Goal: Find specific page/section: Find specific page/section

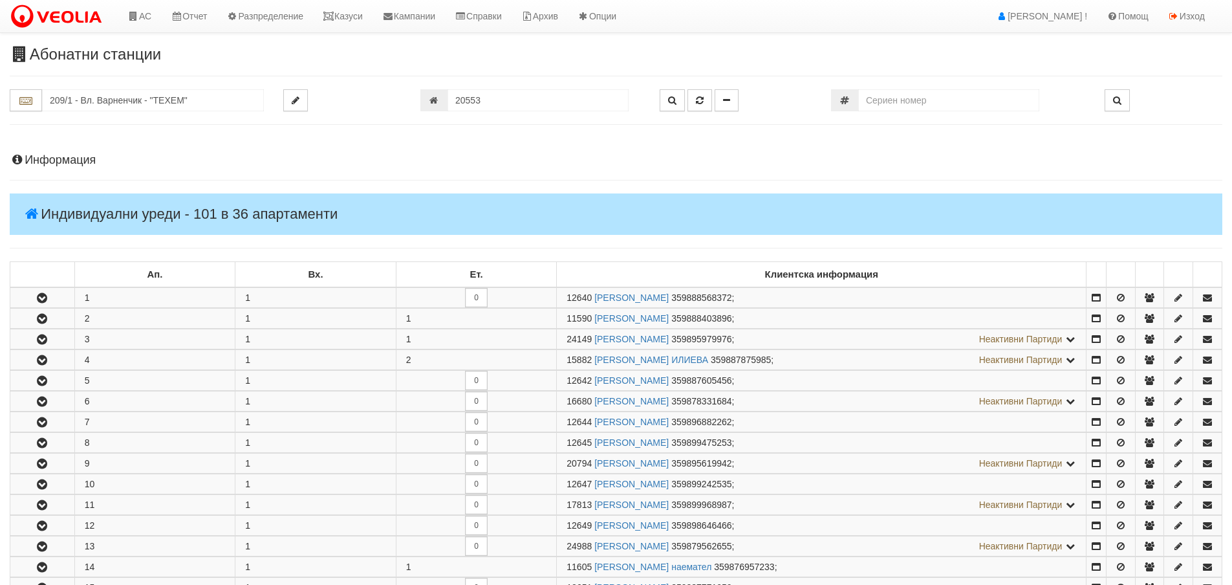
scroll to position [647, 0]
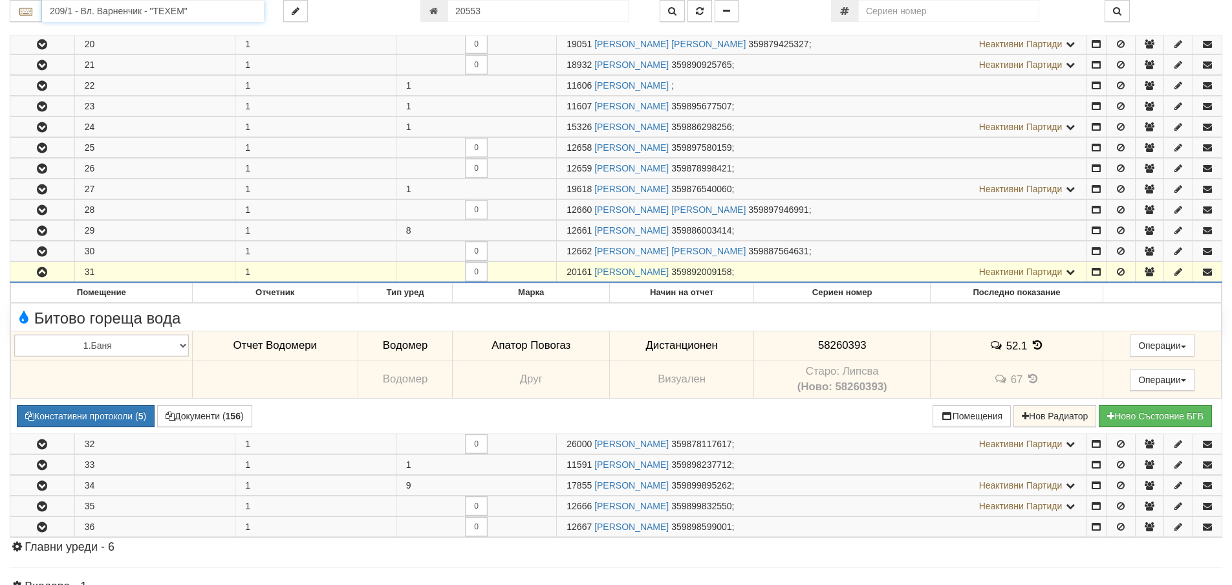
click at [155, 9] on input "209/1 - Вл. Варненчик - "ТЕХЕМ"" at bounding box center [153, 11] width 222 height 22
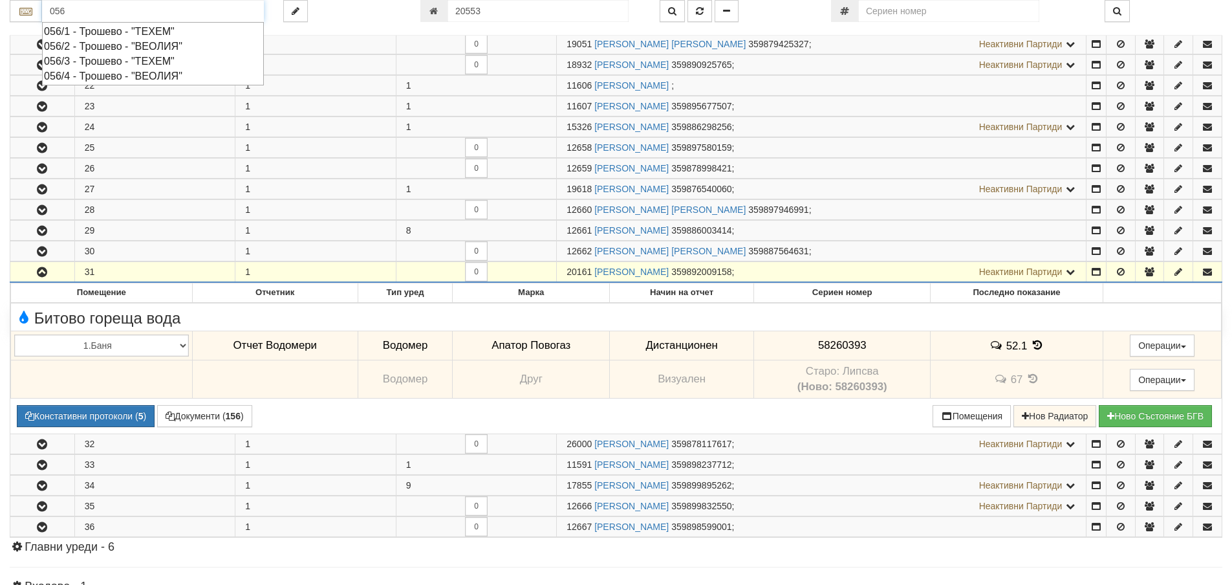
click at [112, 33] on div "056/1 - Трошево - "ТЕХЕМ"" at bounding box center [153, 31] width 218 height 15
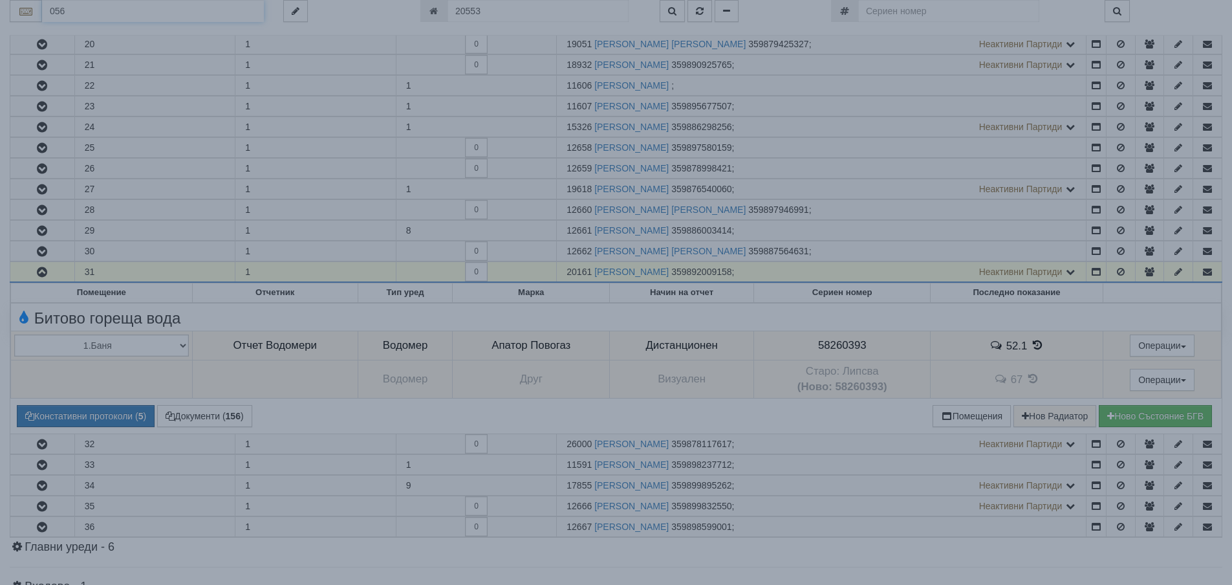
type input "056/1 - Трошево - "ТЕХЕМ""
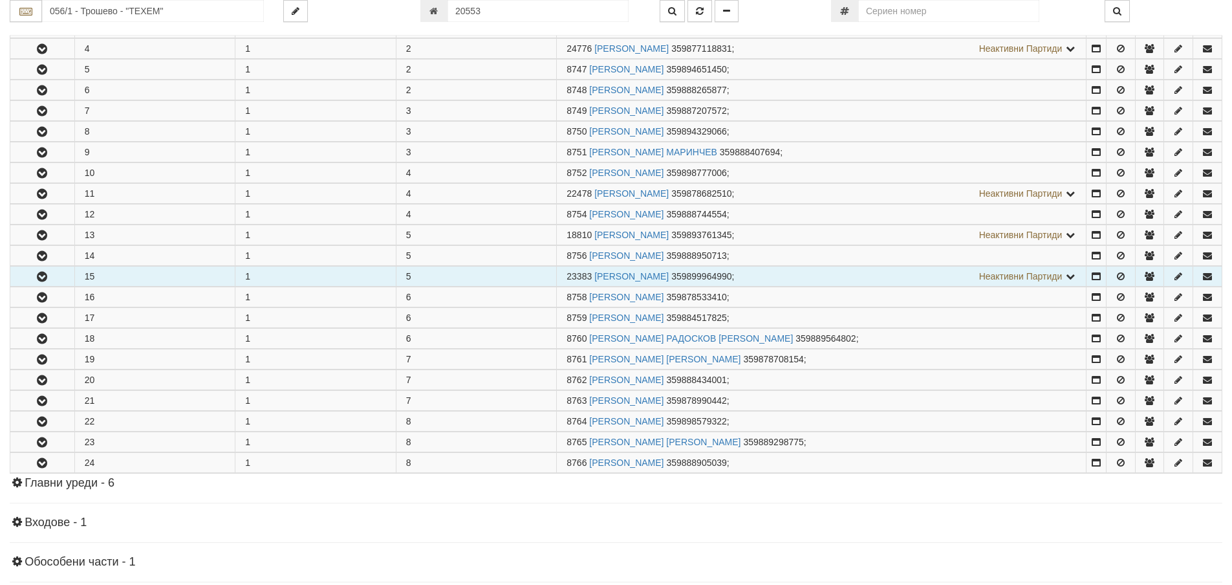
scroll to position [323, 0]
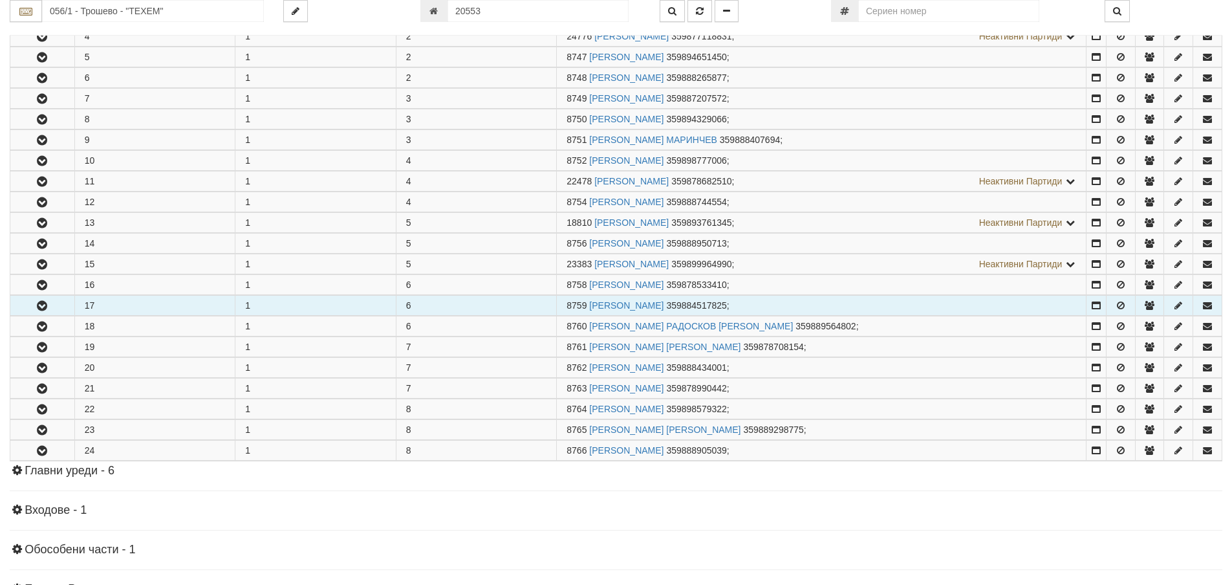
click at [54, 305] on button "button" at bounding box center [42, 305] width 64 height 19
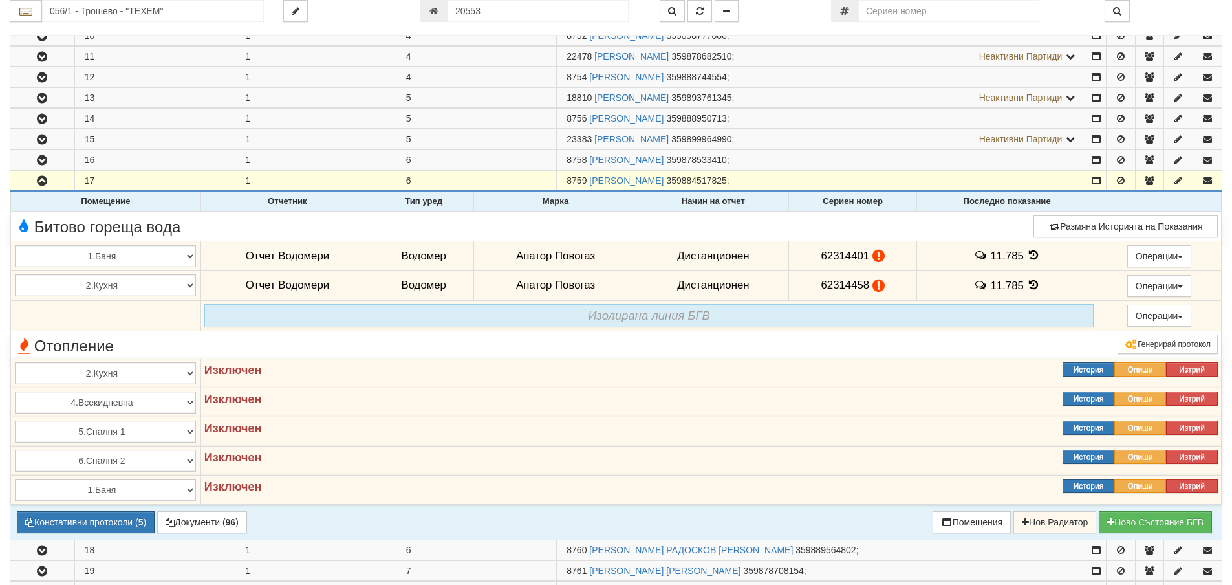
scroll to position [453, 0]
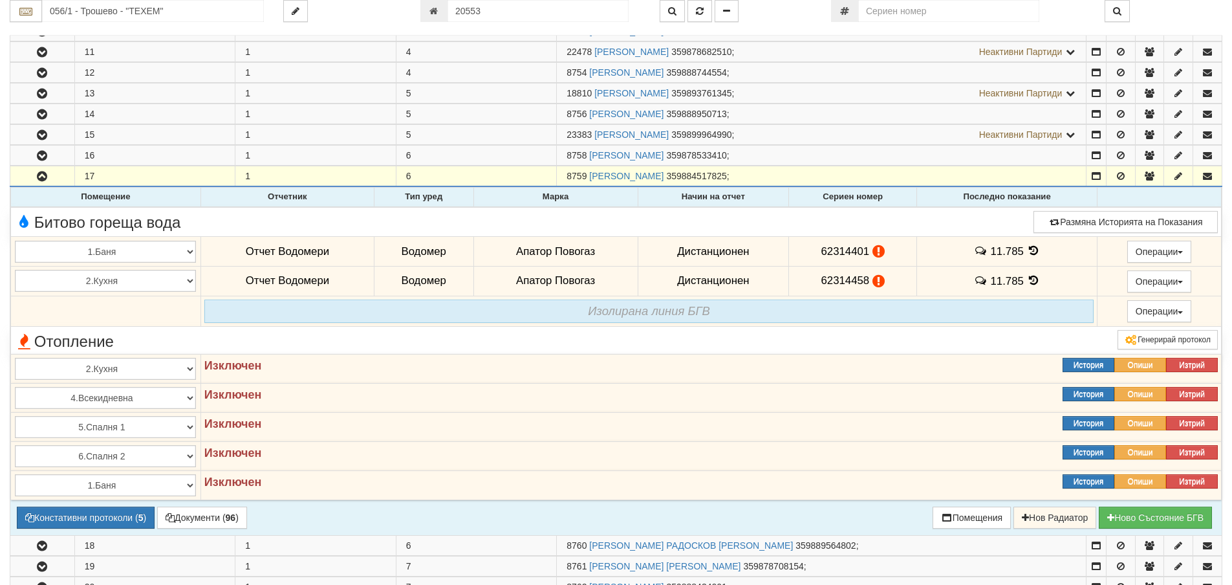
click at [1028, 252] on icon at bounding box center [1034, 250] width 14 height 11
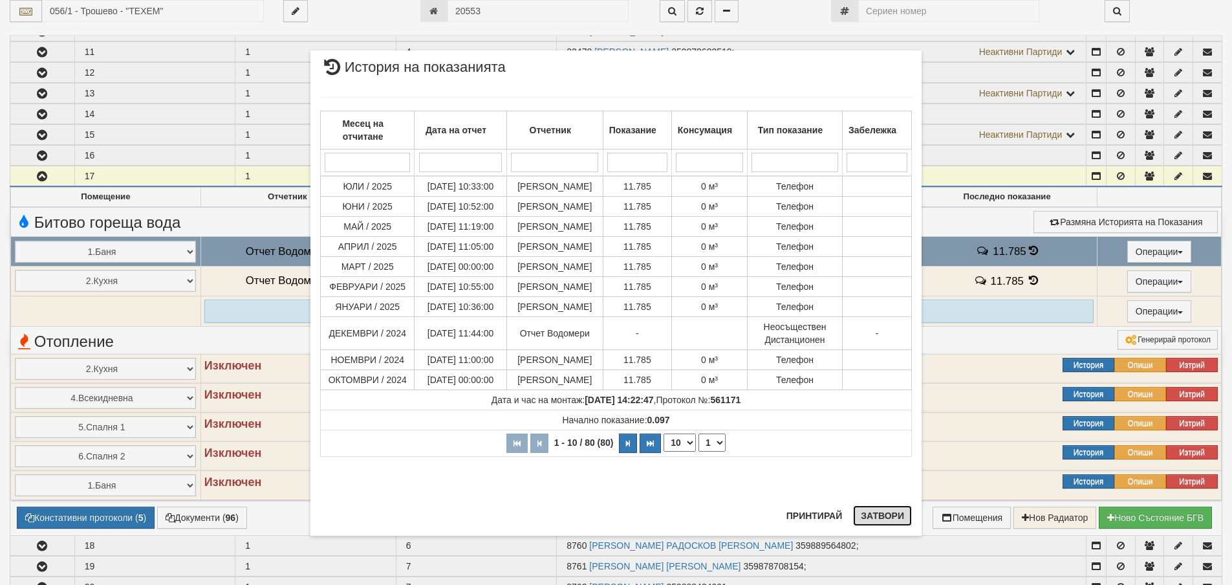
click at [883, 516] on button "Затвори" at bounding box center [882, 515] width 59 height 21
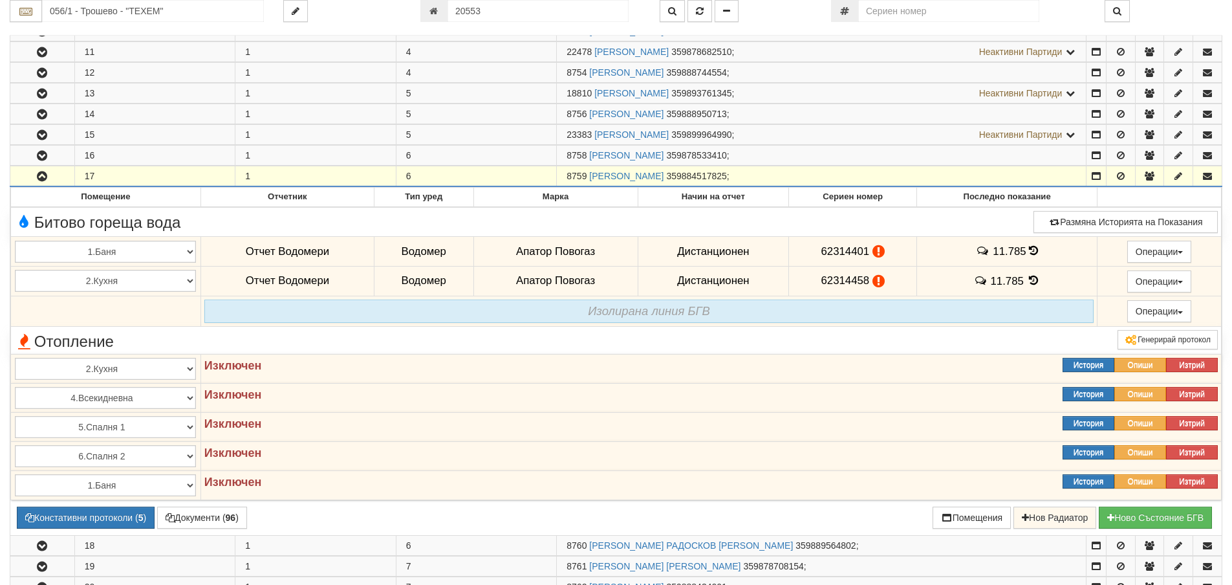
click at [565, 174] on td "8759 ВЕСЕЛИН НИКОЛОВ СКАЧКОВ 359884517825 ;" at bounding box center [822, 176] width 530 height 21
drag, startPoint x: 567, startPoint y: 176, endPoint x: 585, endPoint y: 180, distance: 18.7
click at [585, 180] on span "8759" at bounding box center [576, 176] width 20 height 10
copy span "8759"
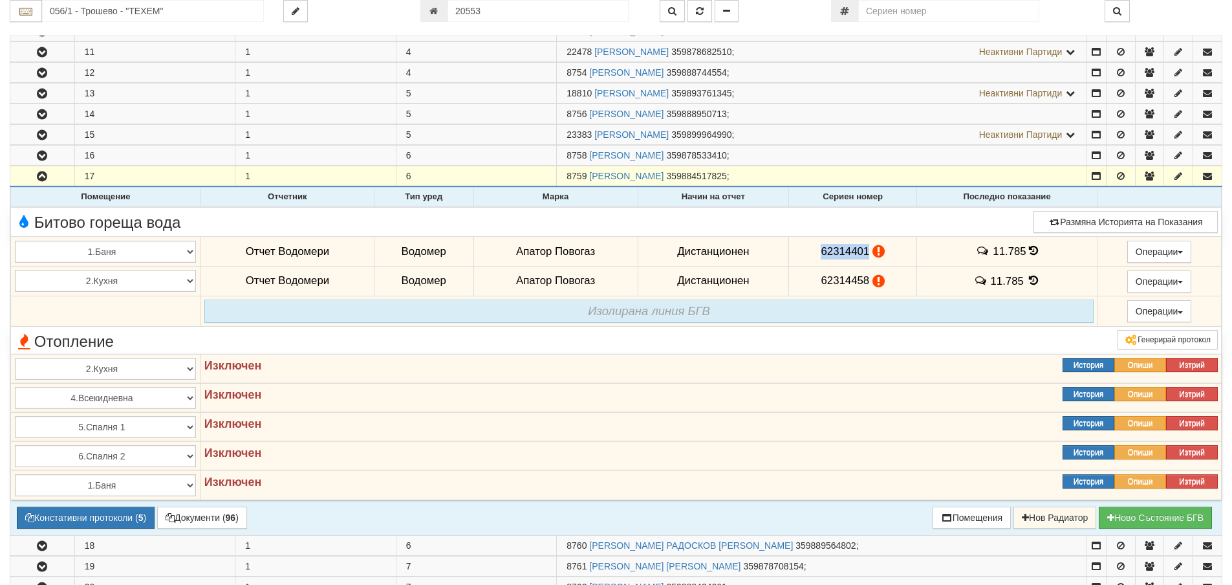
drag, startPoint x: 818, startPoint y: 252, endPoint x: 865, endPoint y: 249, distance: 47.3
click at [865, 249] on span "62314401" at bounding box center [845, 251] width 48 height 12
copy span "62314401"
drag, startPoint x: 814, startPoint y: 281, endPoint x: 865, endPoint y: 288, distance: 50.9
click at [865, 288] on td "62314458" at bounding box center [853, 281] width 128 height 30
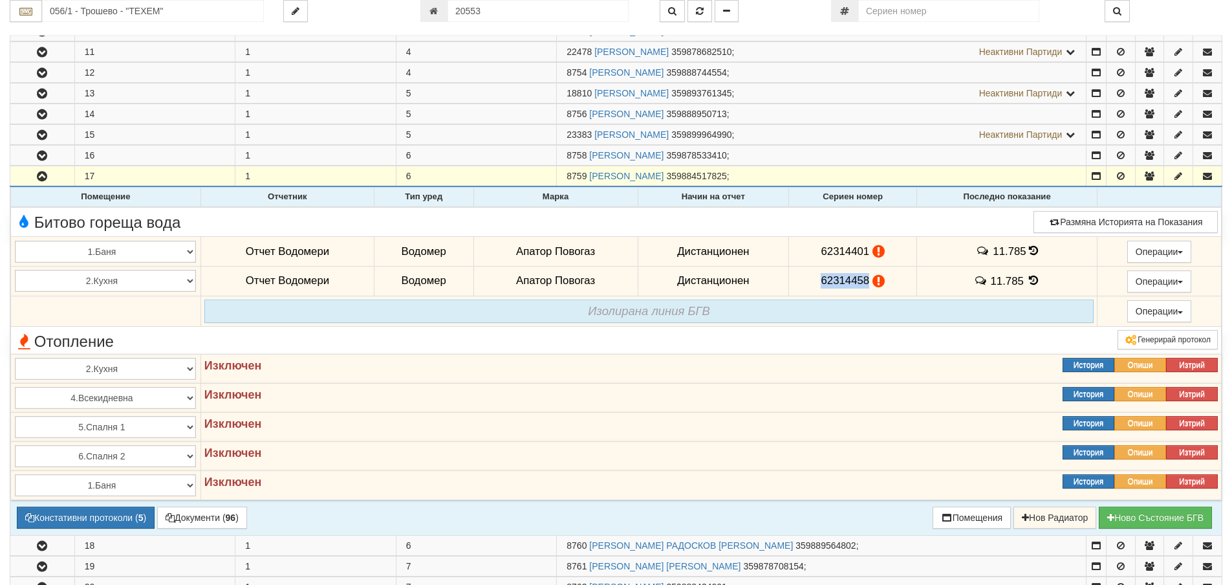
copy span "62314458"
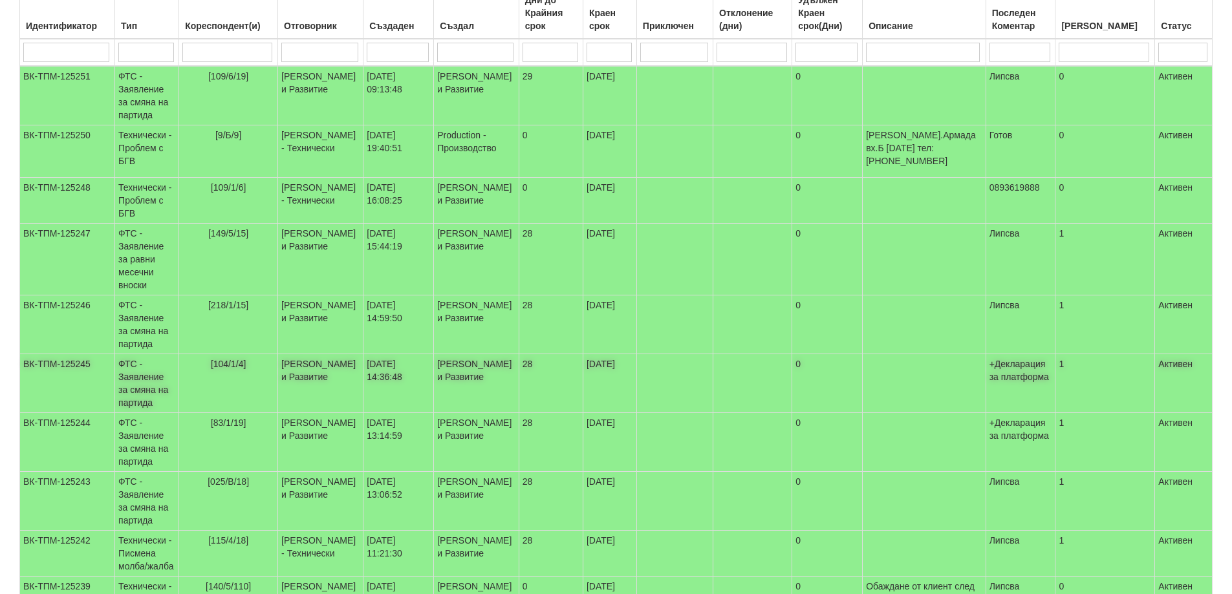
scroll to position [259, 0]
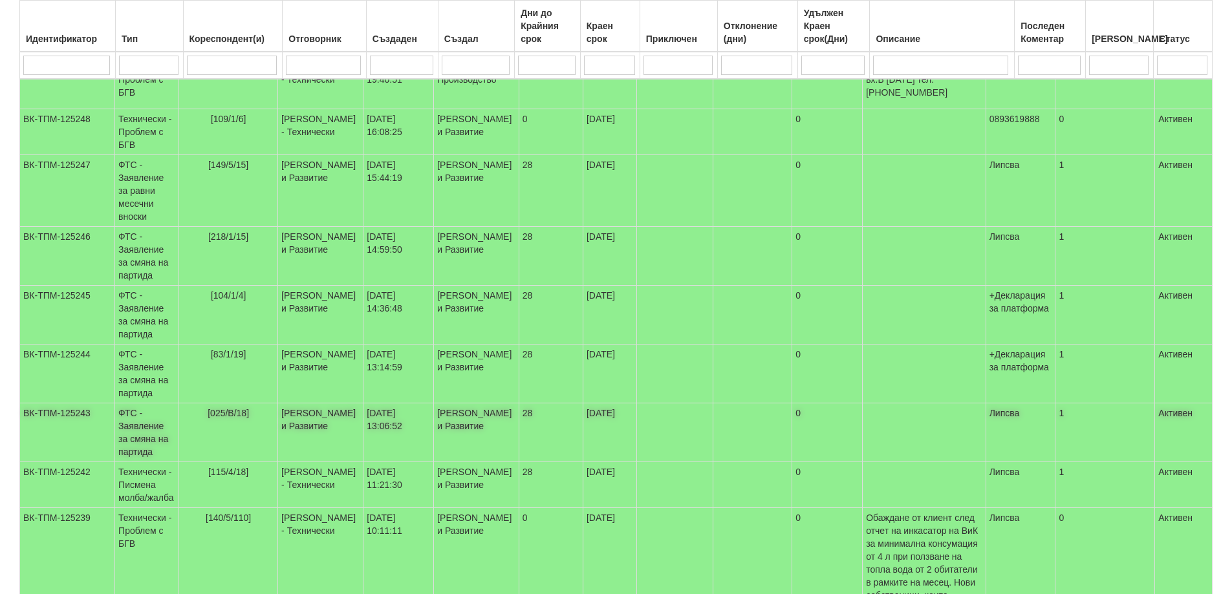
click at [143, 429] on td "ФТС - Заявление за смяна на партида" at bounding box center [147, 432] width 64 height 59
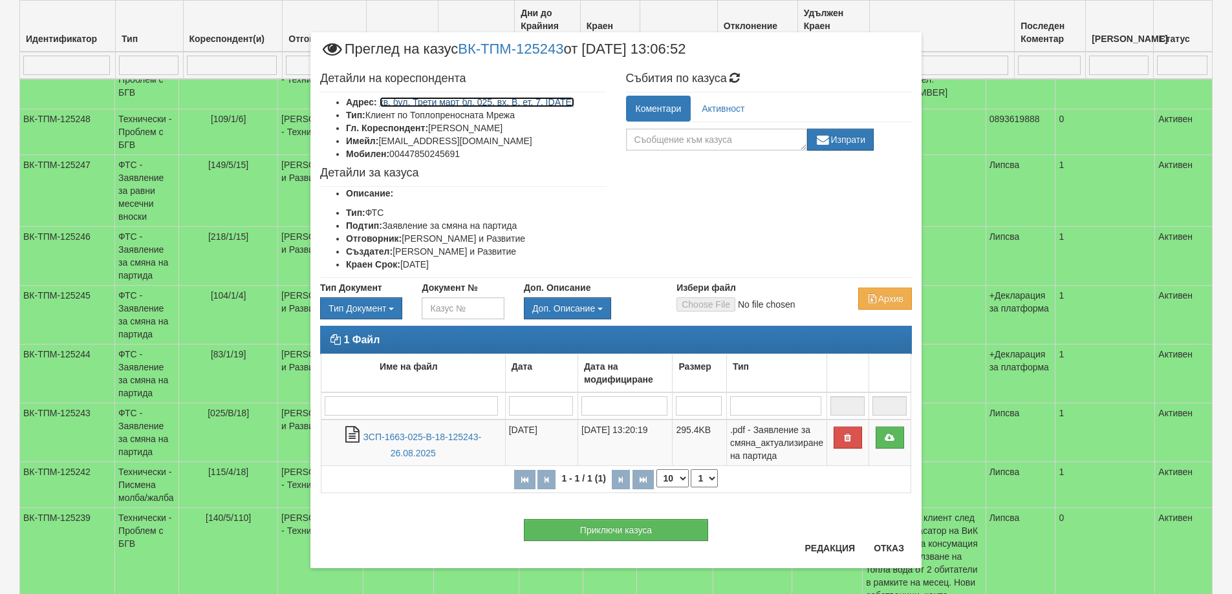
click at [543, 101] on link "кв. бул. Трети март бл. 025, вх. В, ет. 7, [DATE]" at bounding box center [477, 102] width 195 height 10
click at [884, 546] on button "Отказ" at bounding box center [889, 548] width 46 height 21
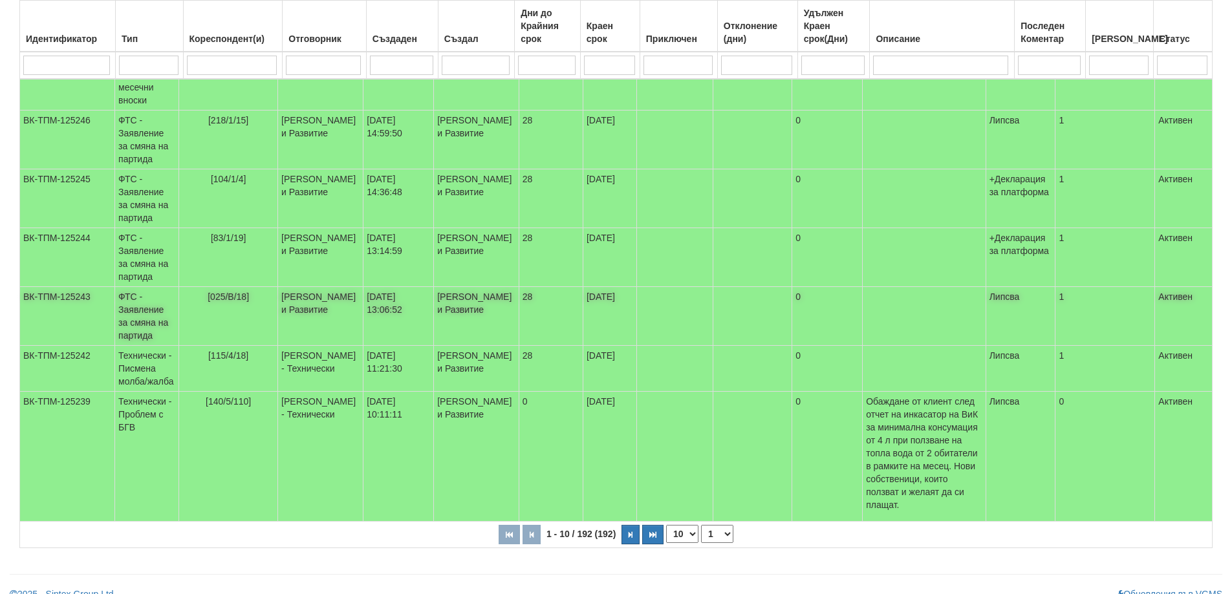
scroll to position [385, 0]
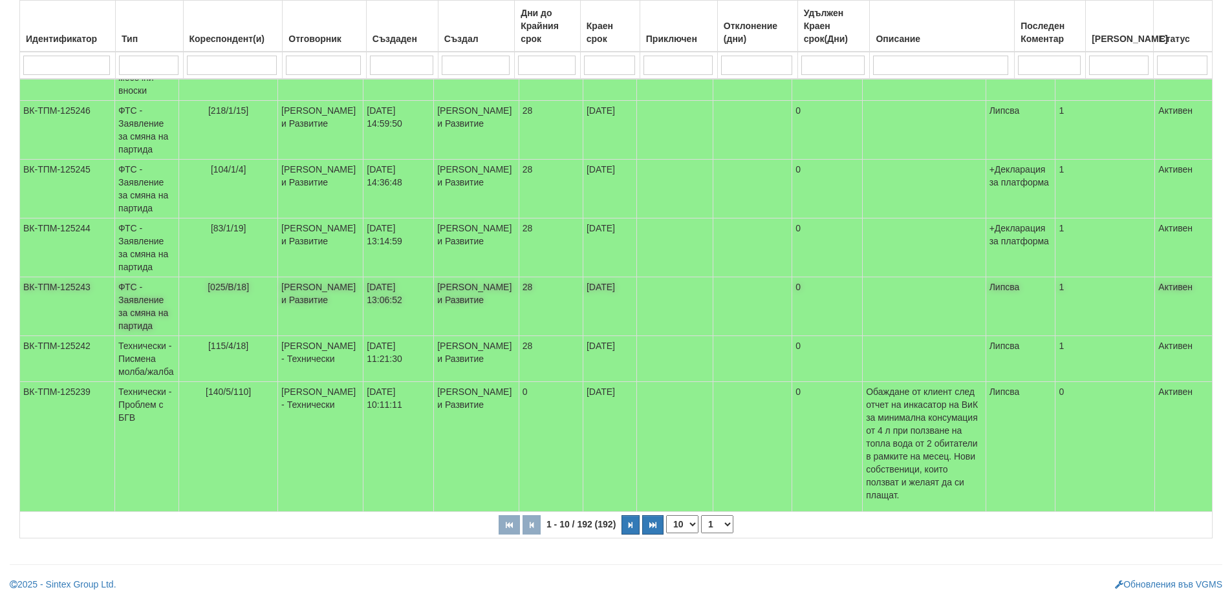
click at [151, 314] on td "ФТС - Заявление за смяна на партида" at bounding box center [147, 306] width 64 height 59
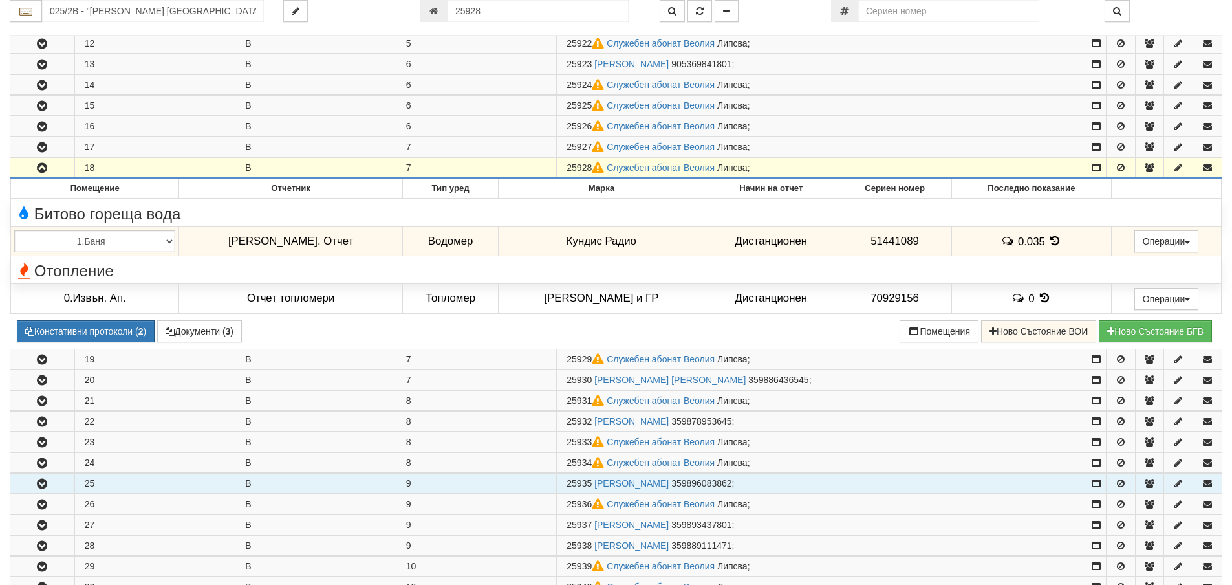
scroll to position [478, 0]
